Goal: Information Seeking & Learning: Learn about a topic

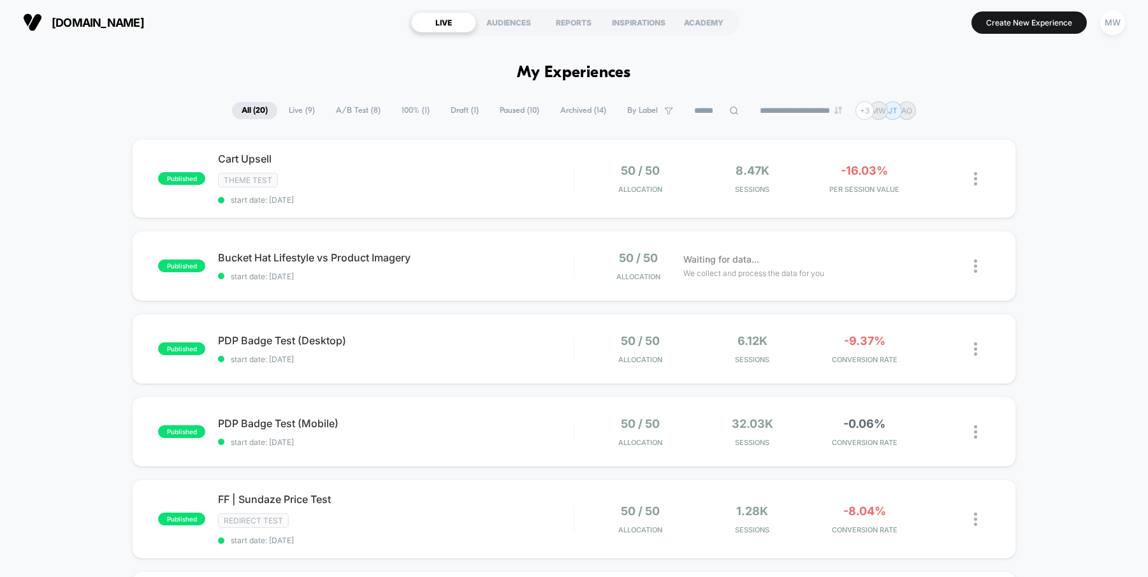
scroll to position [759, 0]
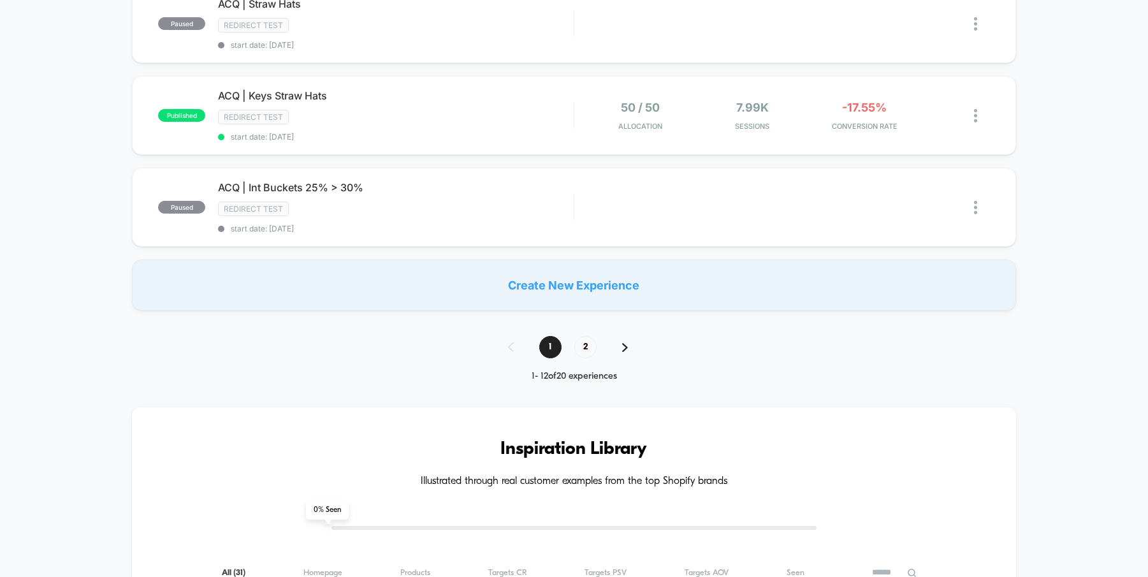
scroll to position [0, 0]
click at [580, 347] on span "2" at bounding box center [585, 347] width 22 height 22
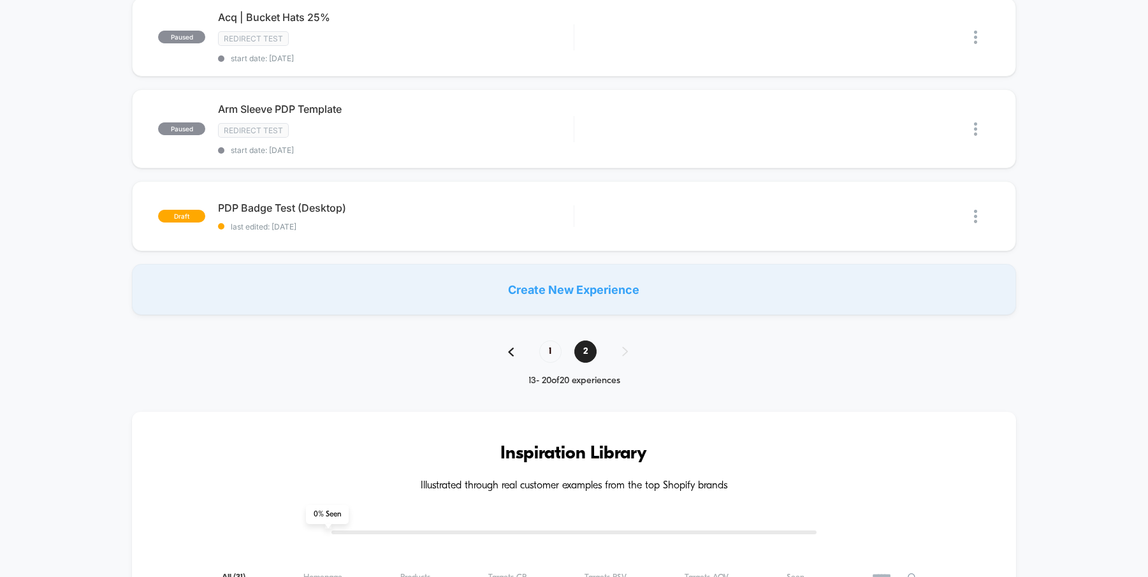
scroll to position [750, 0]
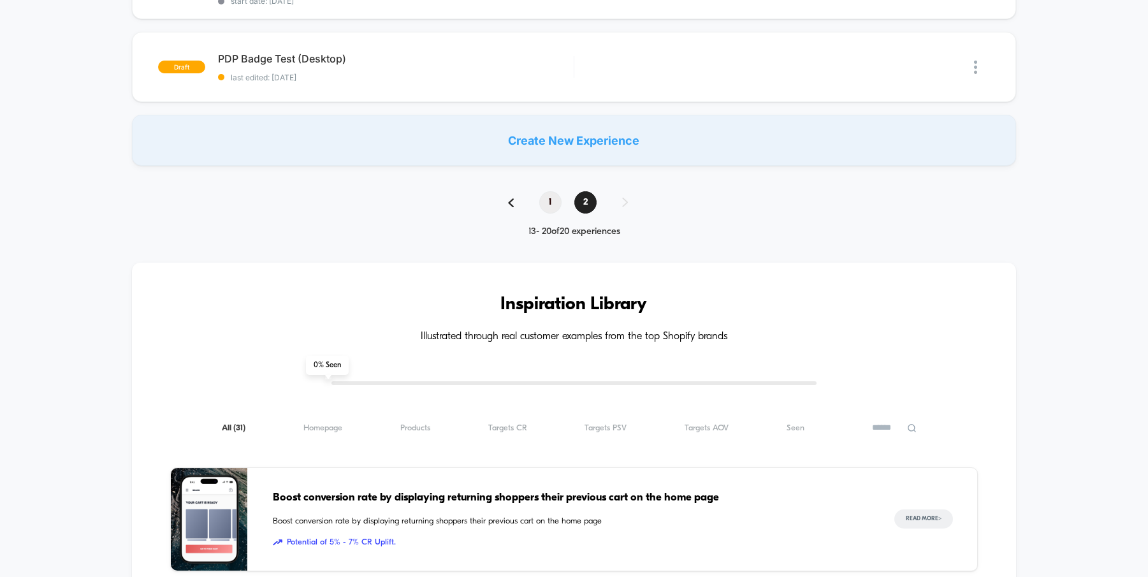
click at [551, 206] on span "1" at bounding box center [550, 202] width 22 height 22
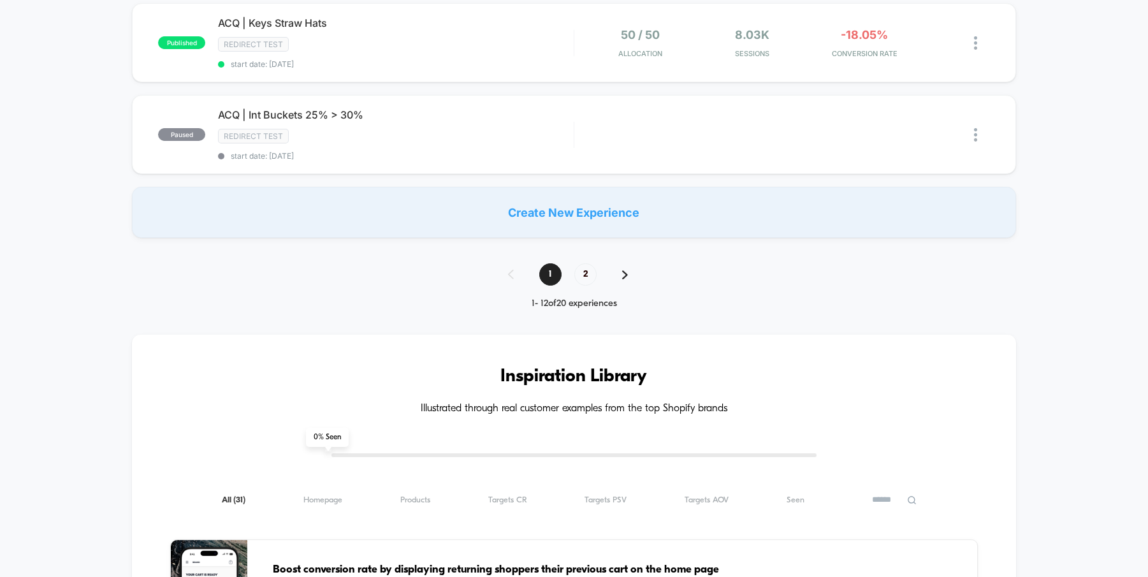
scroll to position [997, 0]
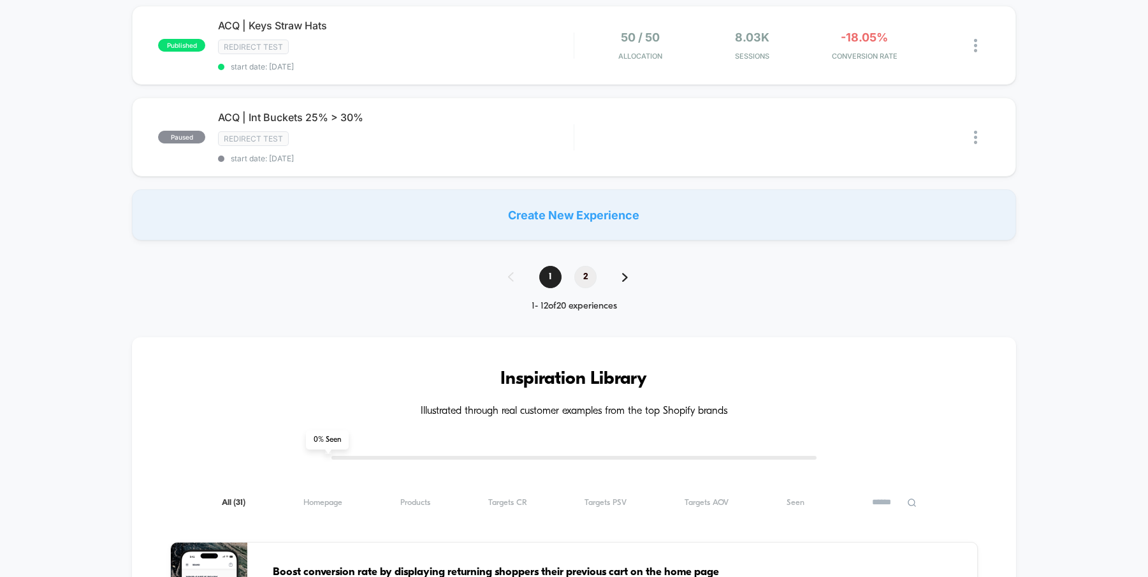
click at [588, 280] on span "2" at bounding box center [585, 277] width 22 height 22
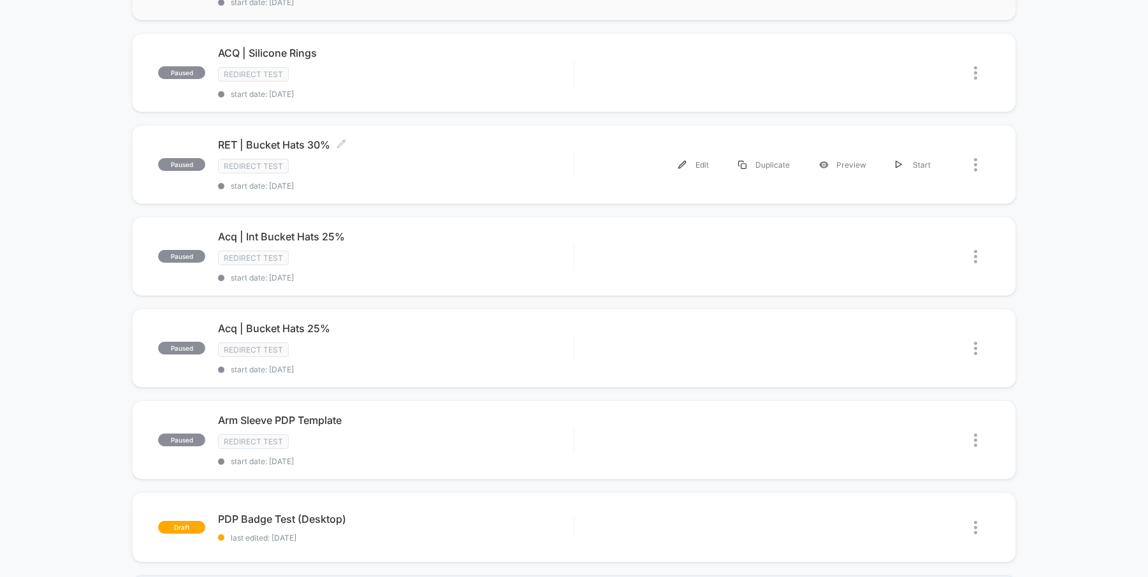
scroll to position [301, 0]
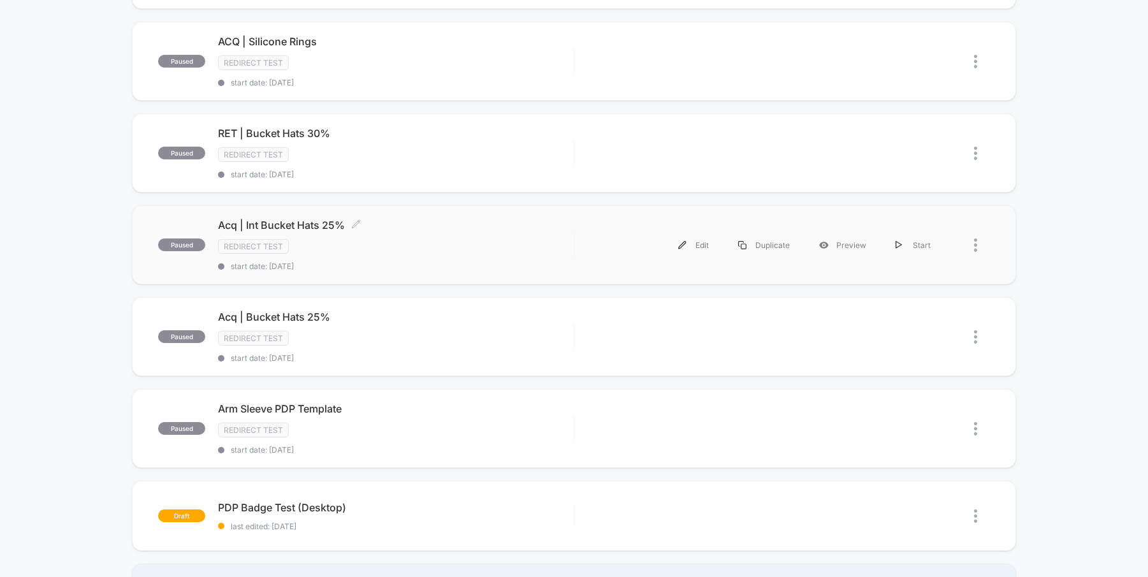
click at [409, 249] on div "Redirect Test" at bounding box center [396, 246] width 356 height 15
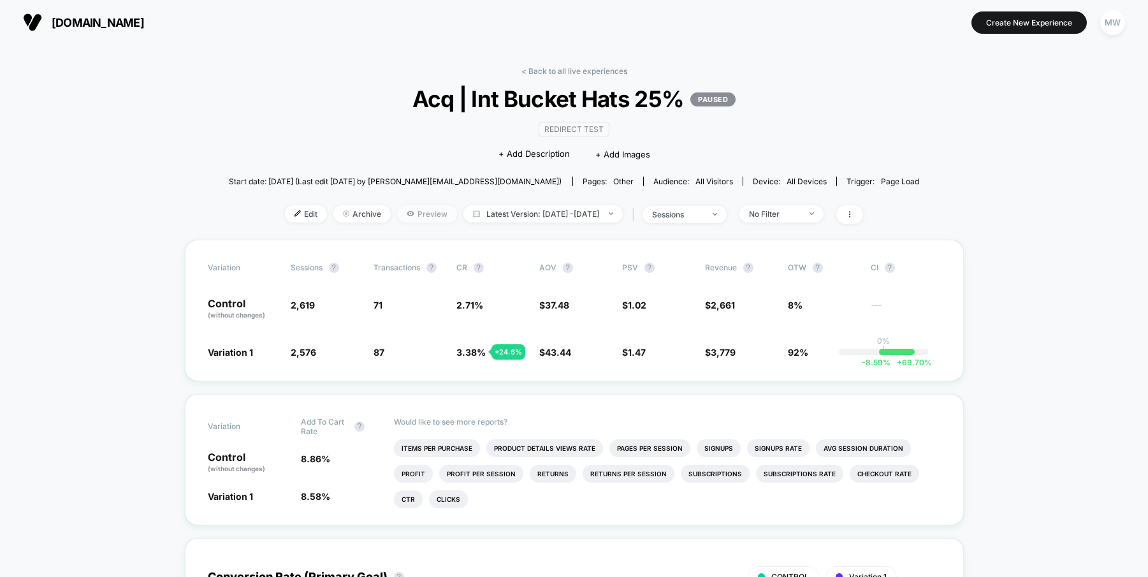
click at [404, 211] on span "Preview" at bounding box center [427, 213] width 60 height 17
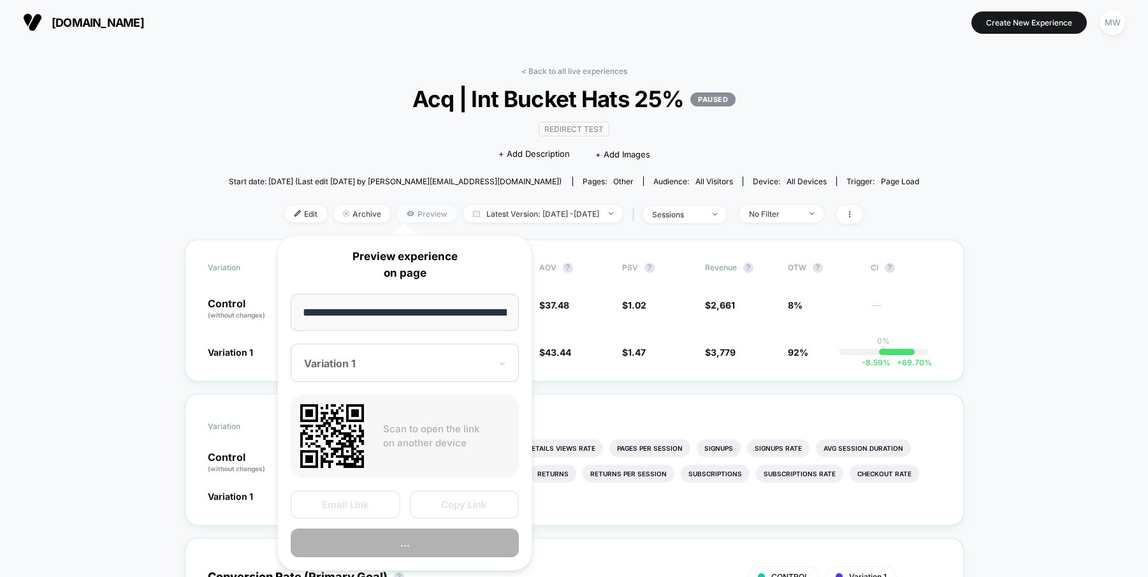
scroll to position [0, 38]
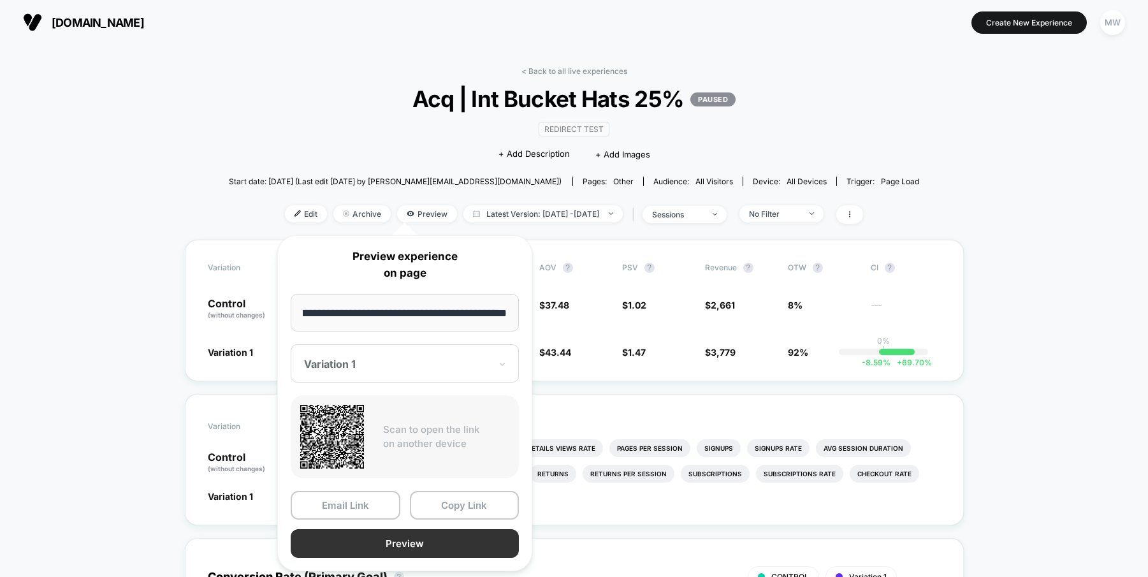
click at [401, 541] on button "Preview" at bounding box center [405, 543] width 228 height 29
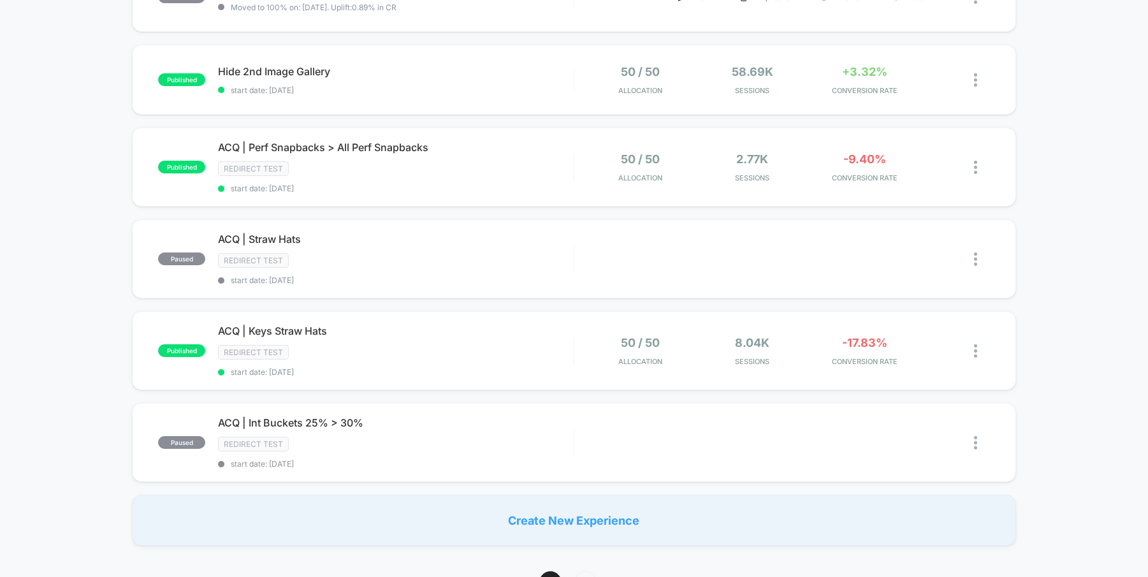
scroll to position [699, 0]
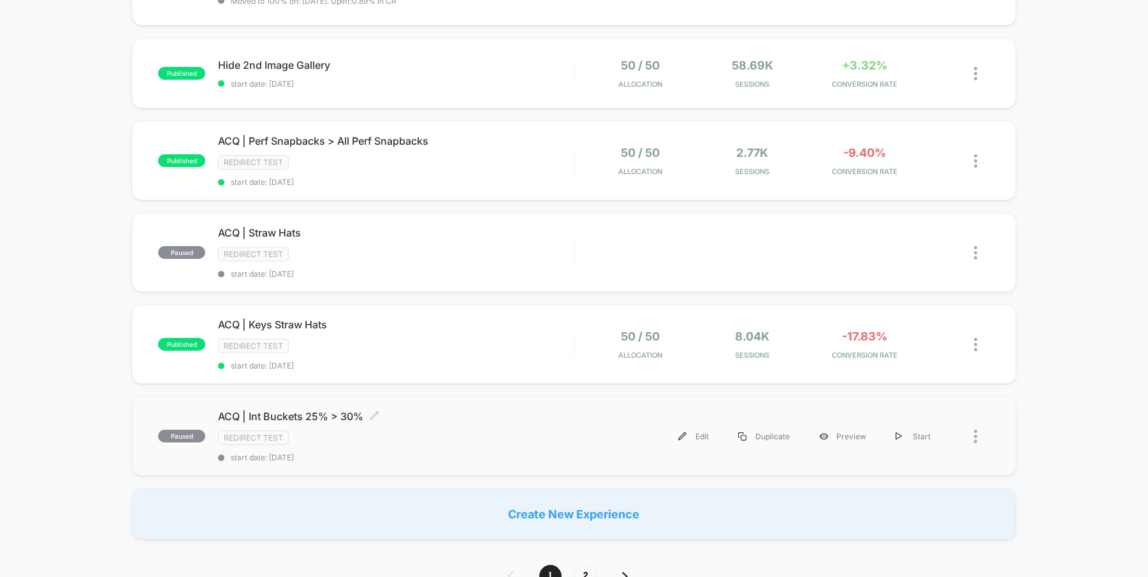
click at [440, 428] on div "ACQ | Int Buckets 25% > 30% Click to edit experience details Click to edit expe…" at bounding box center [396, 436] width 356 height 52
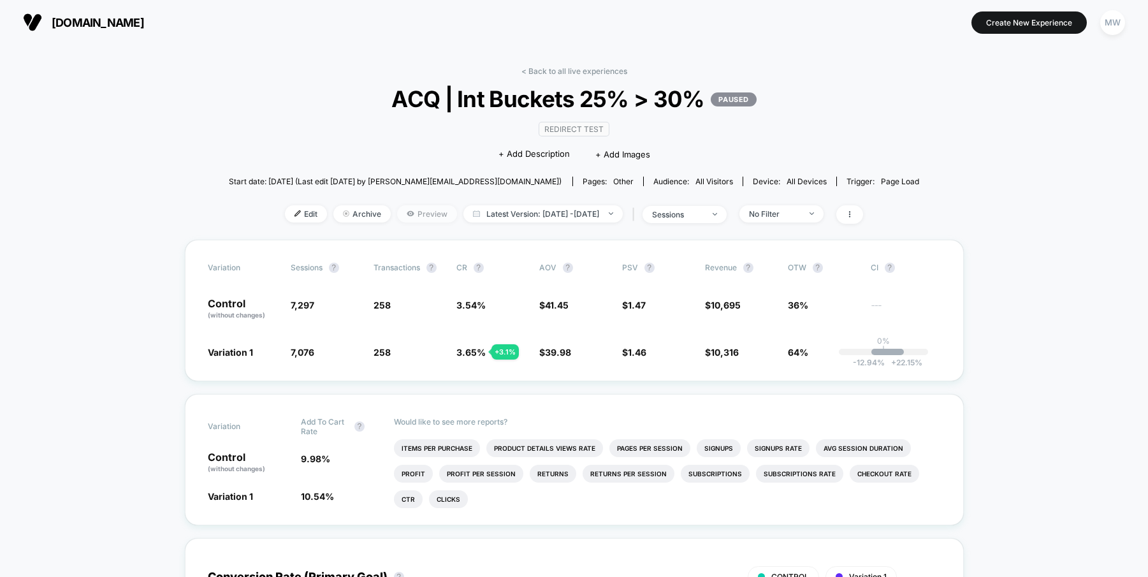
click at [405, 213] on span "Preview" at bounding box center [427, 213] width 60 height 17
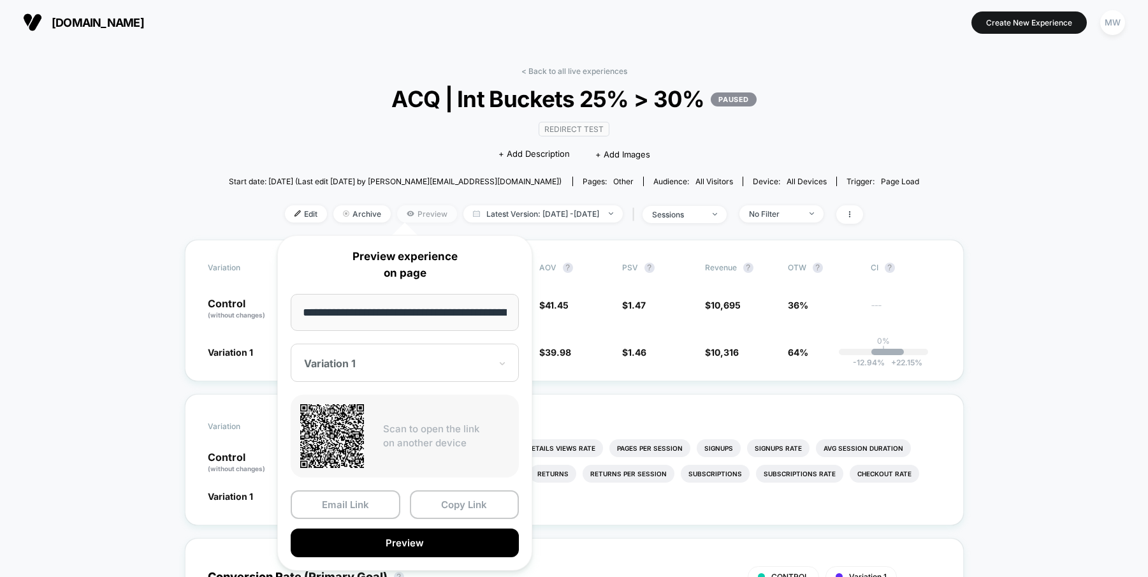
scroll to position [0, 38]
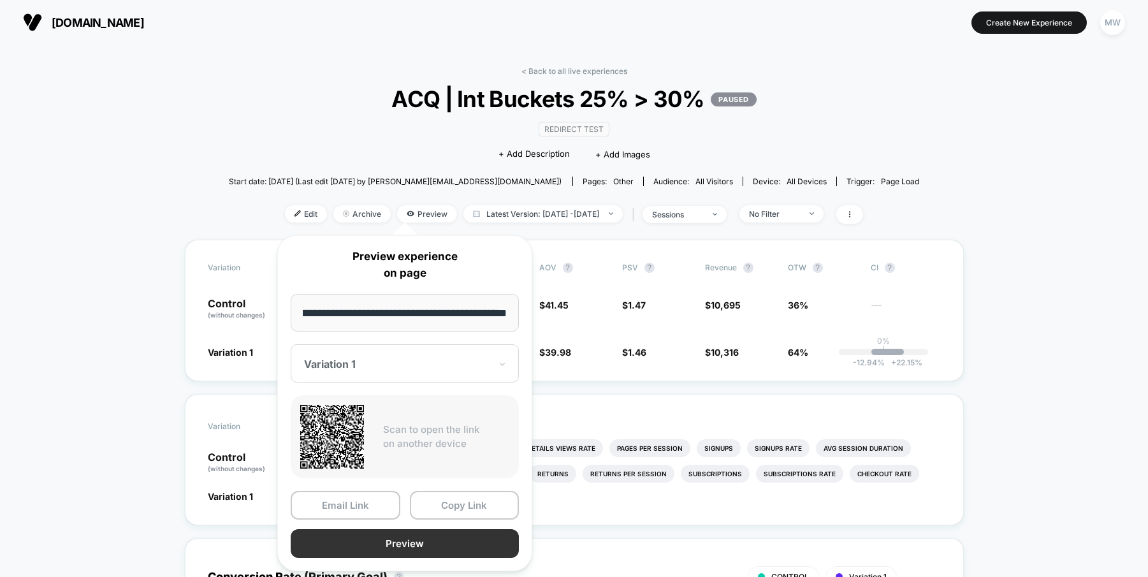
click at [428, 539] on button "Preview" at bounding box center [405, 543] width 228 height 29
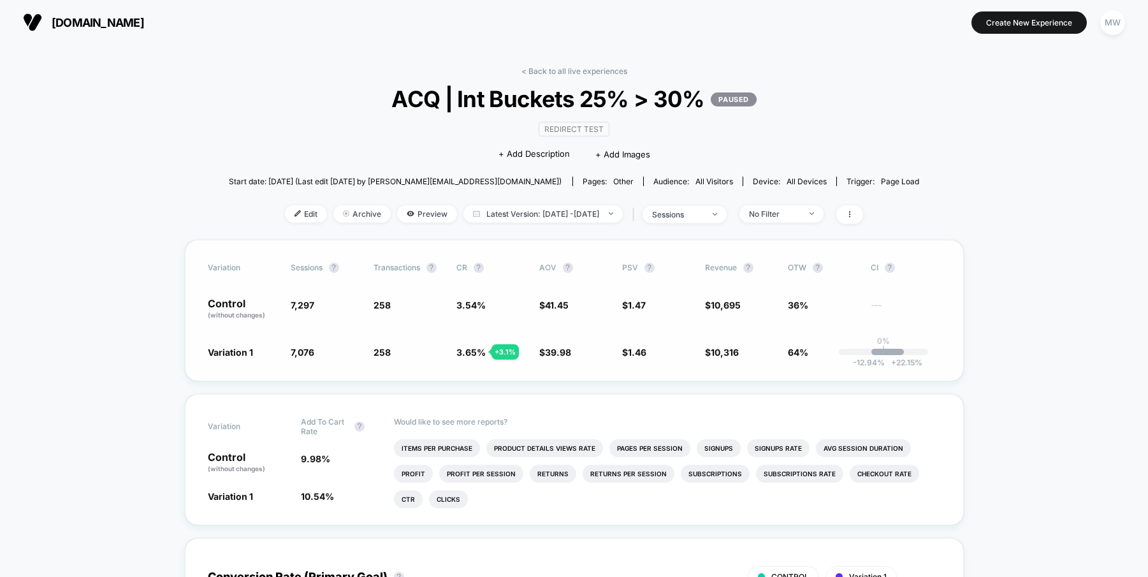
click at [248, 310] on p "Control (without changes)" at bounding box center [243, 309] width 70 height 22
click at [417, 218] on span "Preview" at bounding box center [427, 213] width 60 height 17
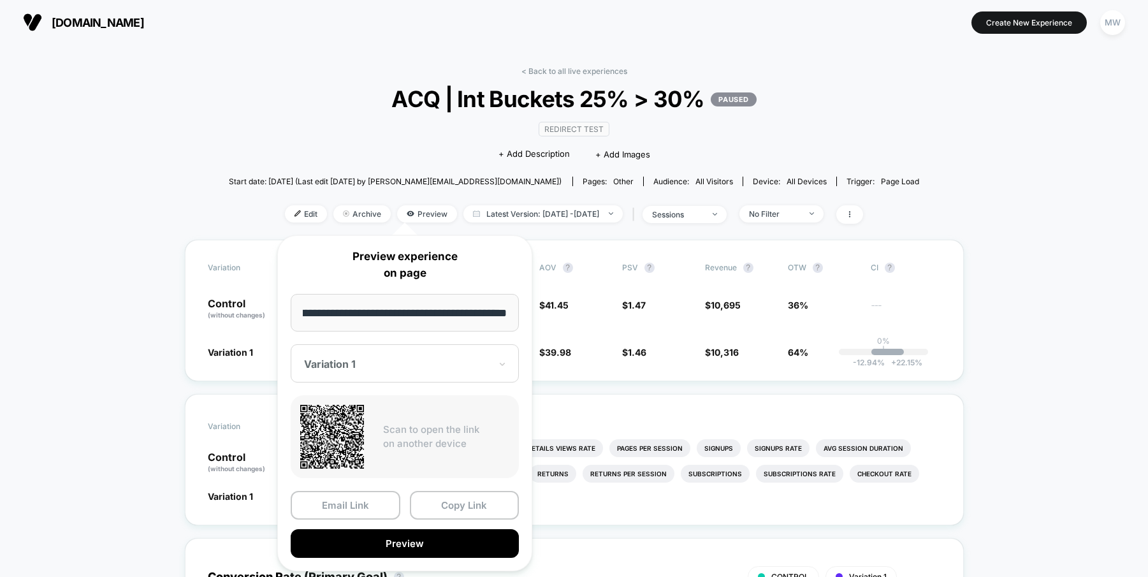
click at [508, 365] on div "Variation 1" at bounding box center [405, 363] width 228 height 38
click at [423, 428] on div "CONTROL" at bounding box center [404, 430] width 215 height 23
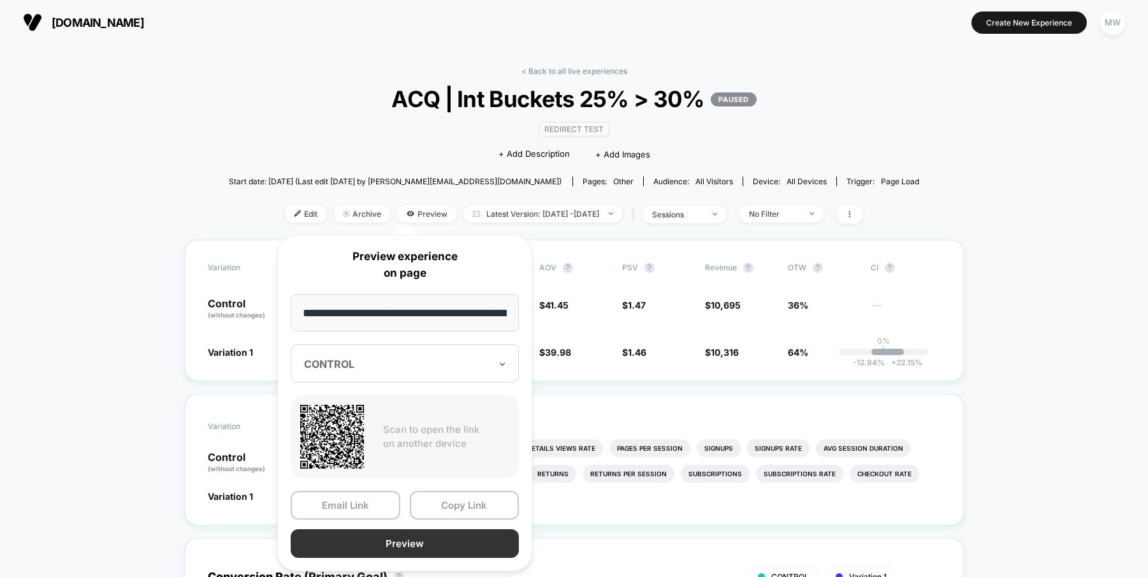
click at [436, 540] on button "Preview" at bounding box center [405, 543] width 228 height 29
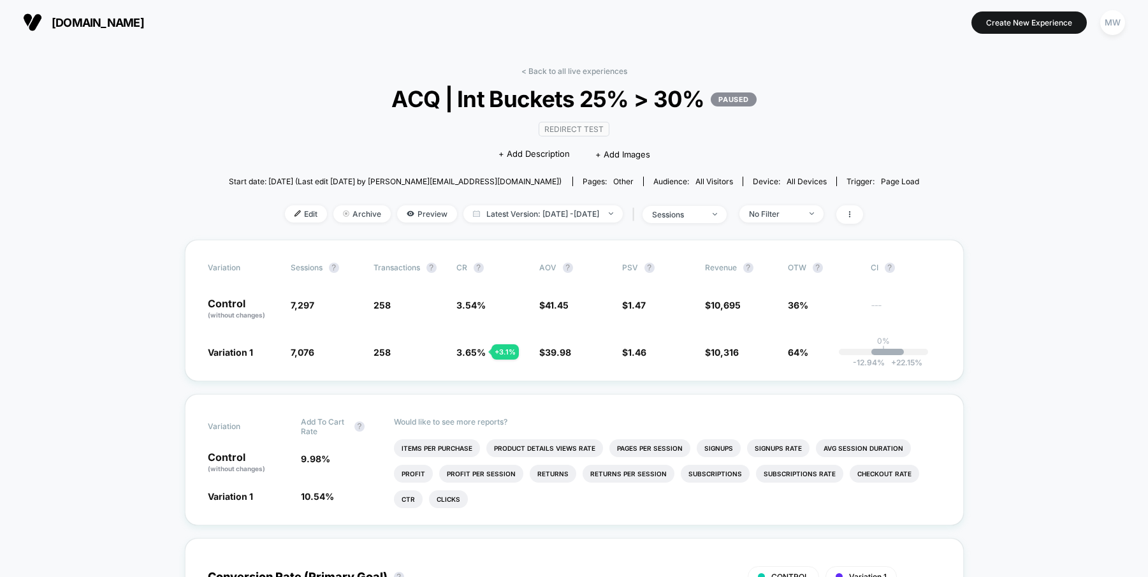
click at [60, 18] on span "[DOMAIN_NAME]" at bounding box center [98, 22] width 92 height 13
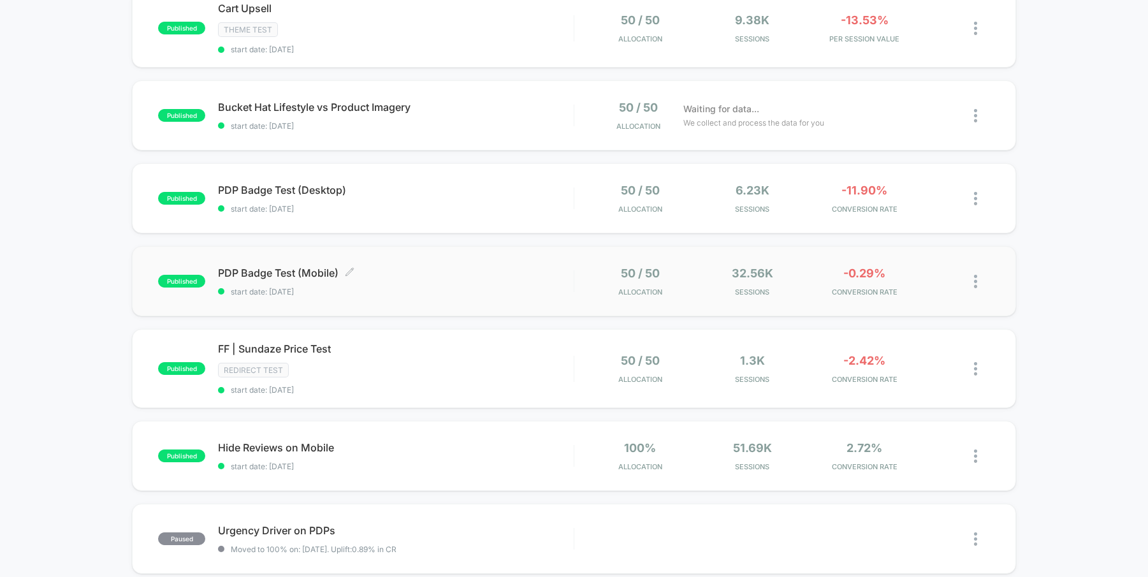
scroll to position [157, 0]
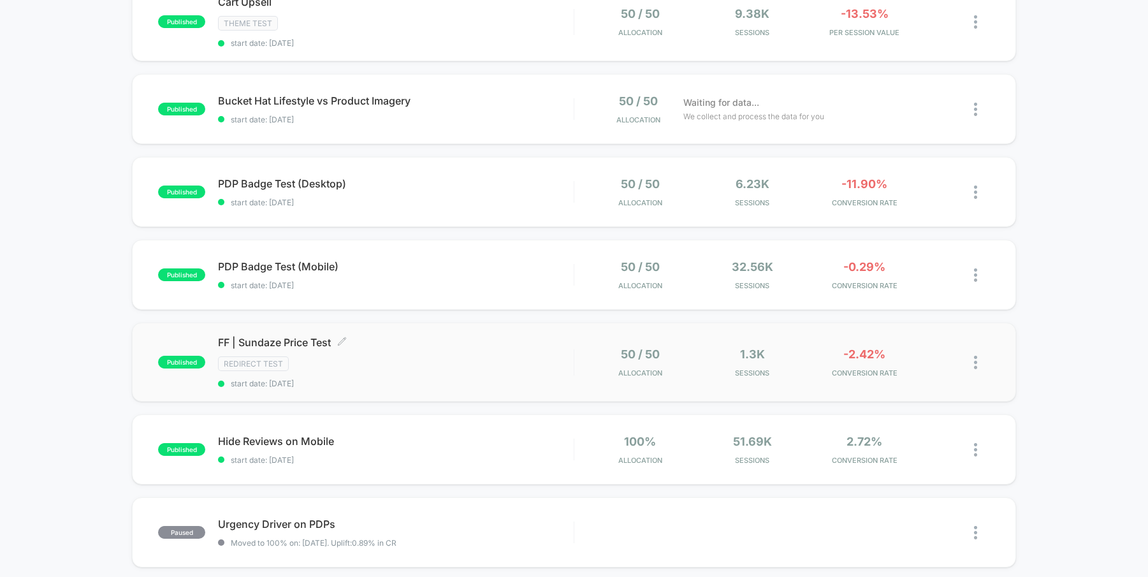
click at [458, 356] on div "Redirect Test" at bounding box center [396, 363] width 356 height 15
